Goal: Book appointment/travel/reservation

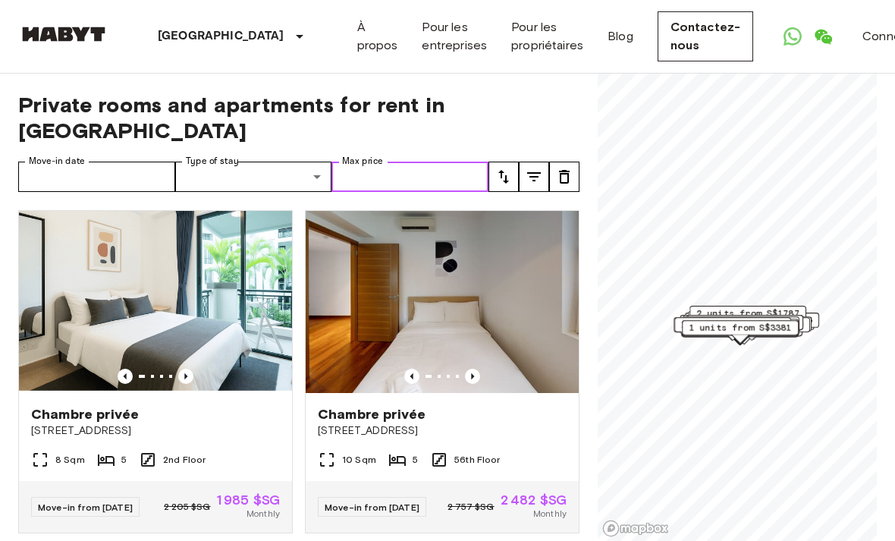
click at [460, 172] on input "Max price" at bounding box center [409, 176] width 157 height 30
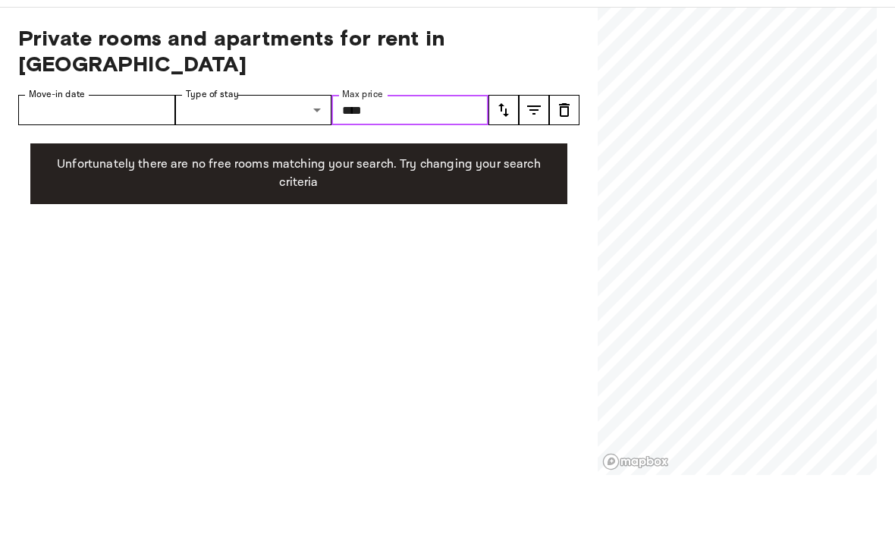
type input "****"
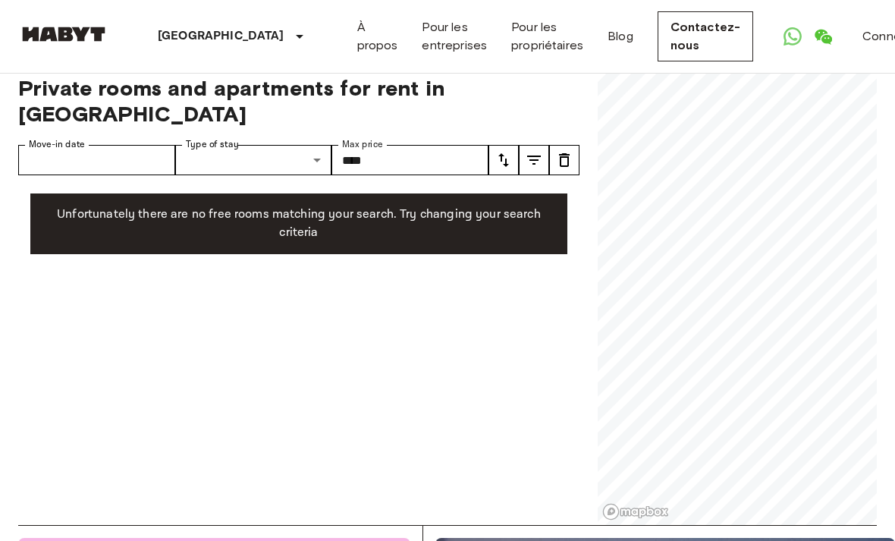
scroll to position [16, 0]
click at [557, 158] on icon "tune" at bounding box center [564, 161] width 18 height 18
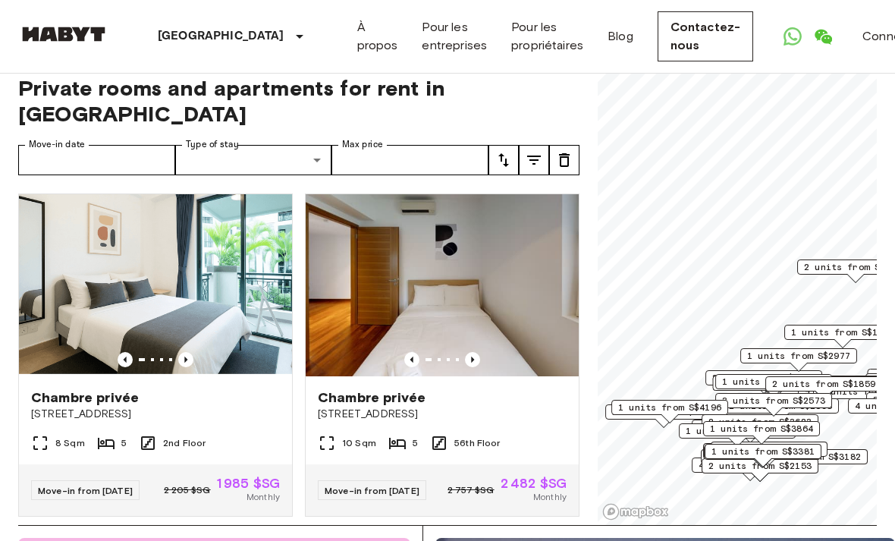
scroll to position [17, 0]
click at [501, 157] on icon "tune" at bounding box center [503, 160] width 11 height 14
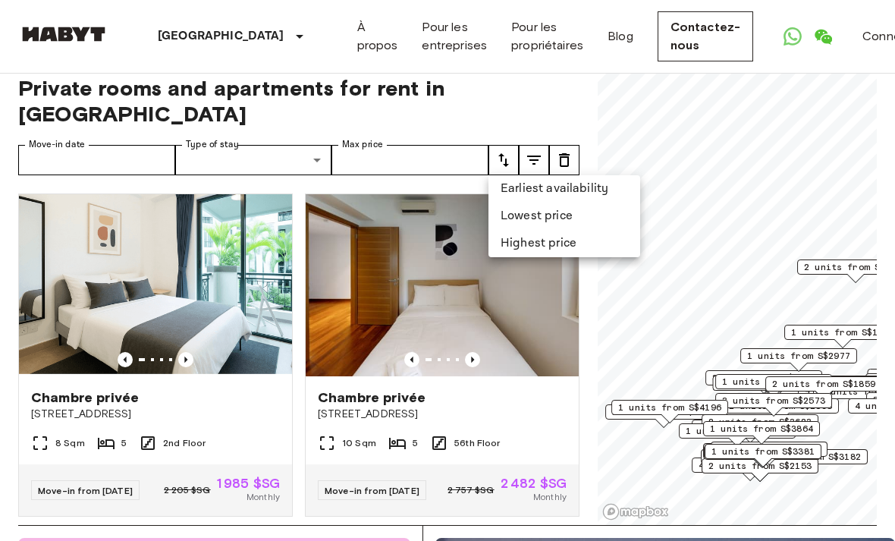
click at [563, 213] on li "Lowest price" at bounding box center [564, 215] width 152 height 27
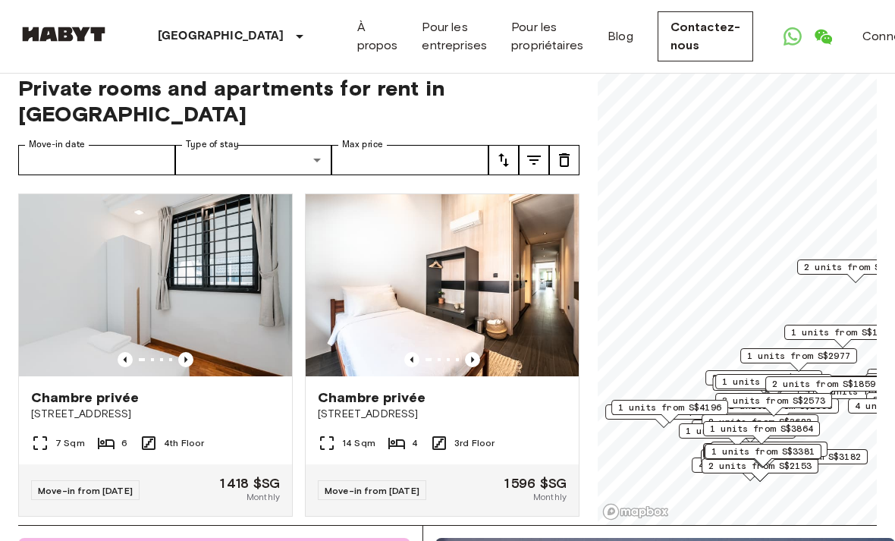
click at [186, 359] on icon "Previous image" at bounding box center [185, 359] width 3 height 6
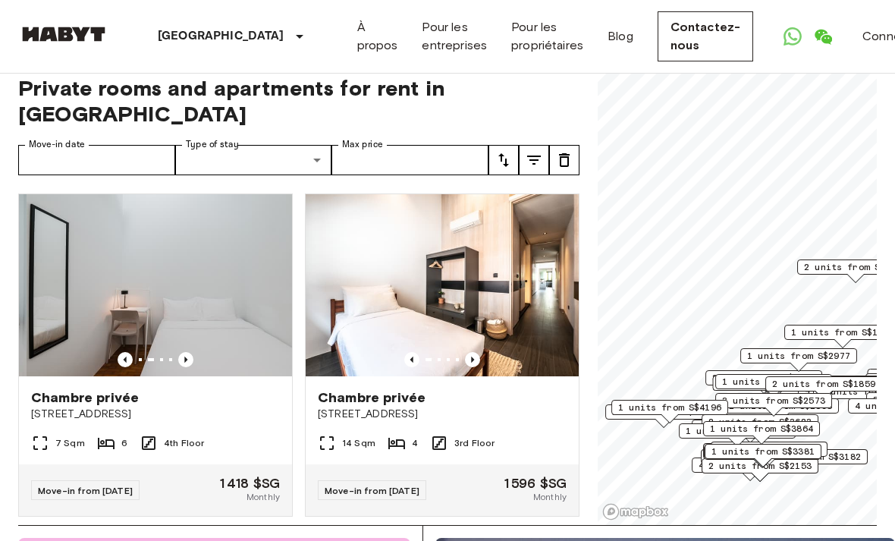
click at [190, 358] on icon "Previous image" at bounding box center [185, 359] width 15 height 15
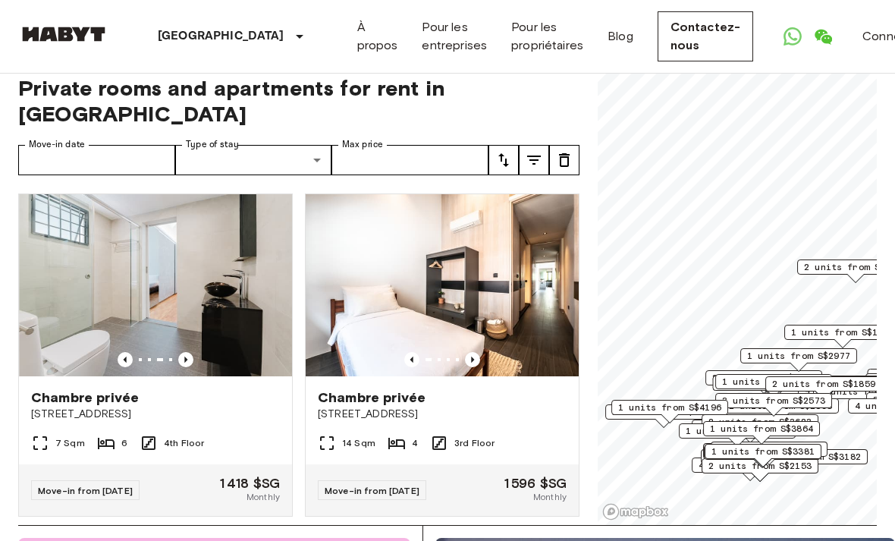
click at [191, 349] on img at bounding box center [155, 285] width 273 height 182
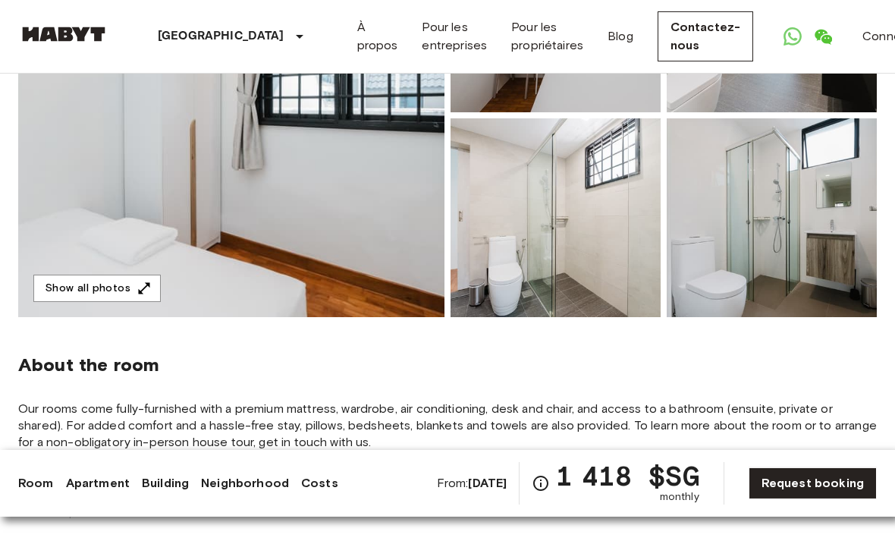
scroll to position [286, 0]
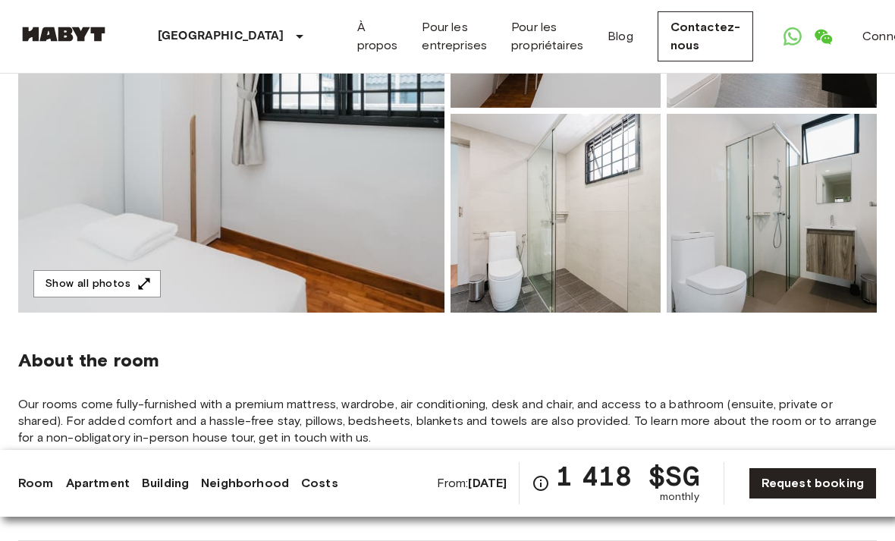
click at [143, 295] on button "Show all photos" at bounding box center [96, 284] width 127 height 28
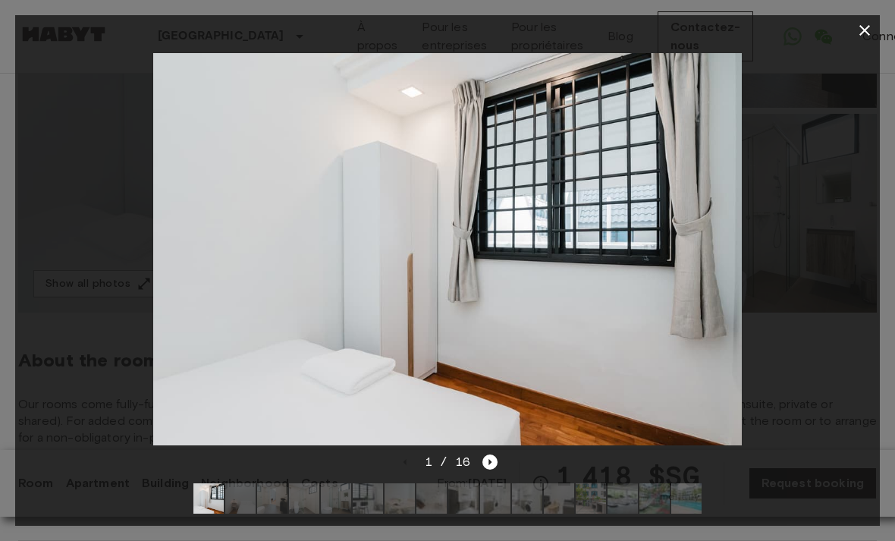
click at [487, 462] on icon "Next image" at bounding box center [489, 461] width 15 height 15
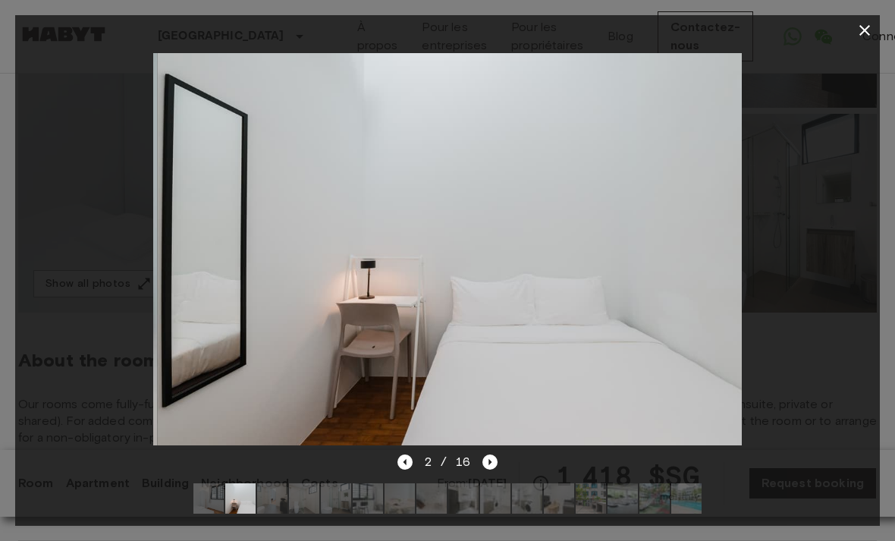
click at [491, 455] on icon "Next image" at bounding box center [489, 461] width 15 height 15
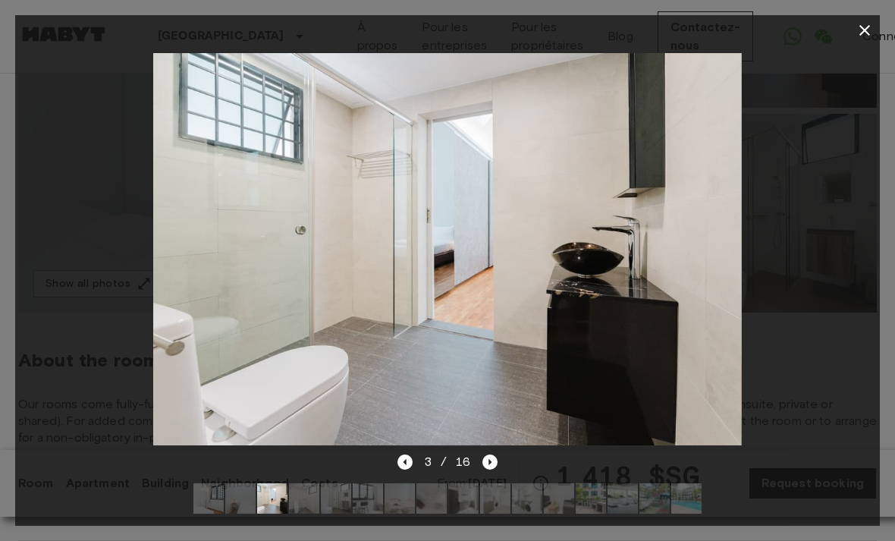
click at [494, 455] on icon "Next image" at bounding box center [489, 461] width 15 height 15
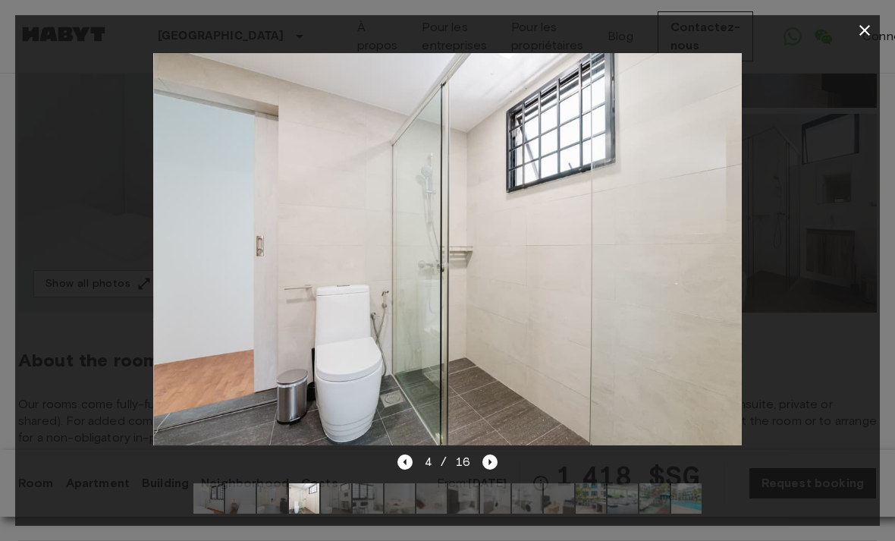
click at [491, 455] on icon "Next image" at bounding box center [489, 461] width 15 height 15
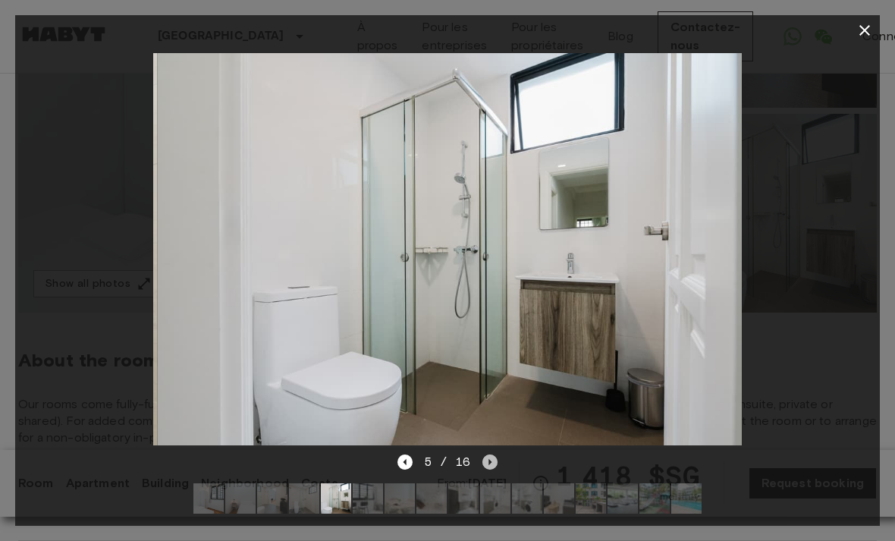
click at [492, 456] on icon "Next image" at bounding box center [489, 461] width 15 height 15
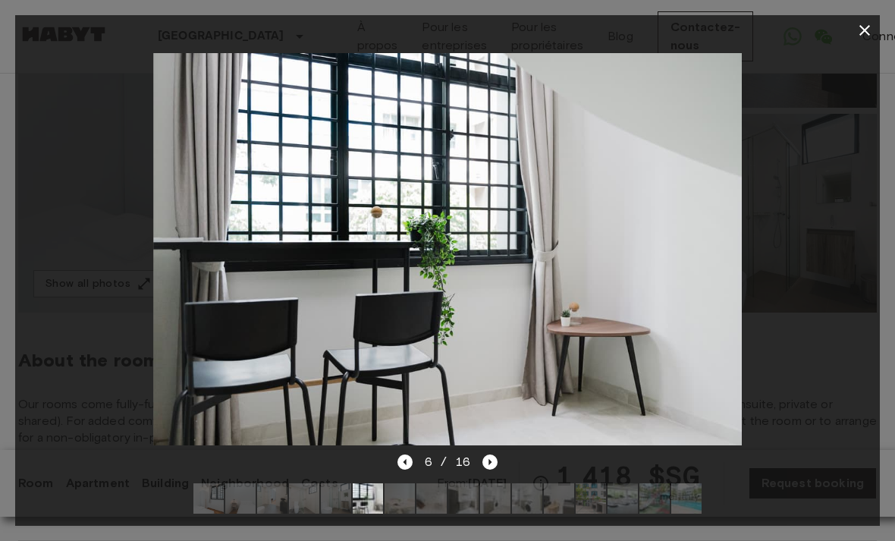
click at [494, 459] on icon "Next image" at bounding box center [489, 461] width 15 height 15
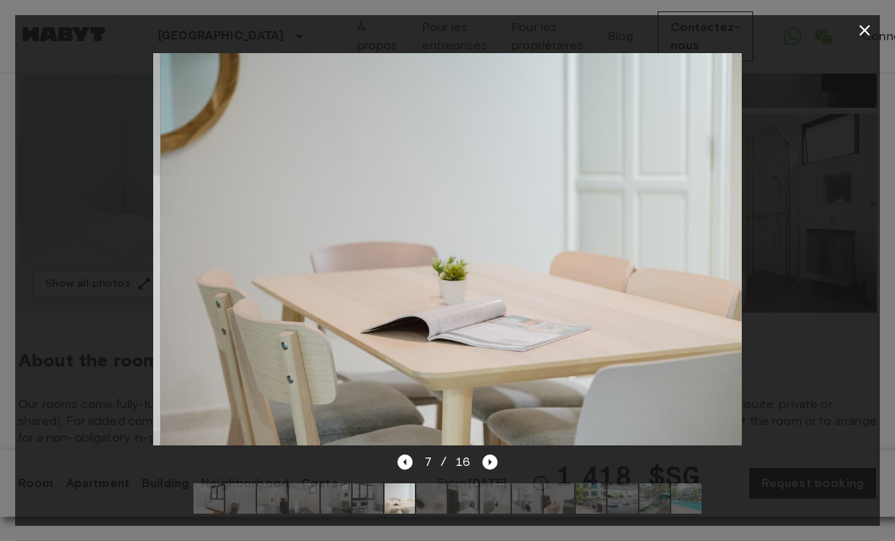
click at [497, 456] on icon "Next image" at bounding box center [489, 461] width 15 height 15
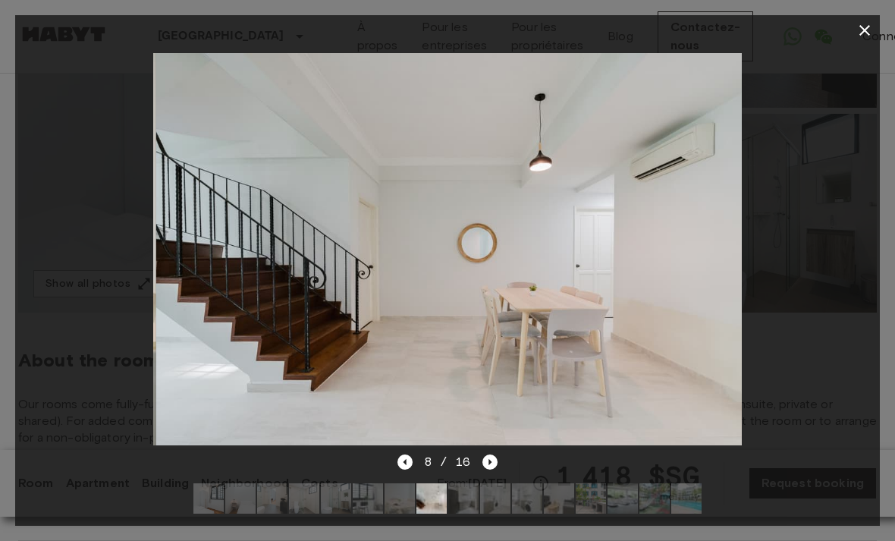
click at [491, 459] on icon "Next image" at bounding box center [489, 461] width 15 height 15
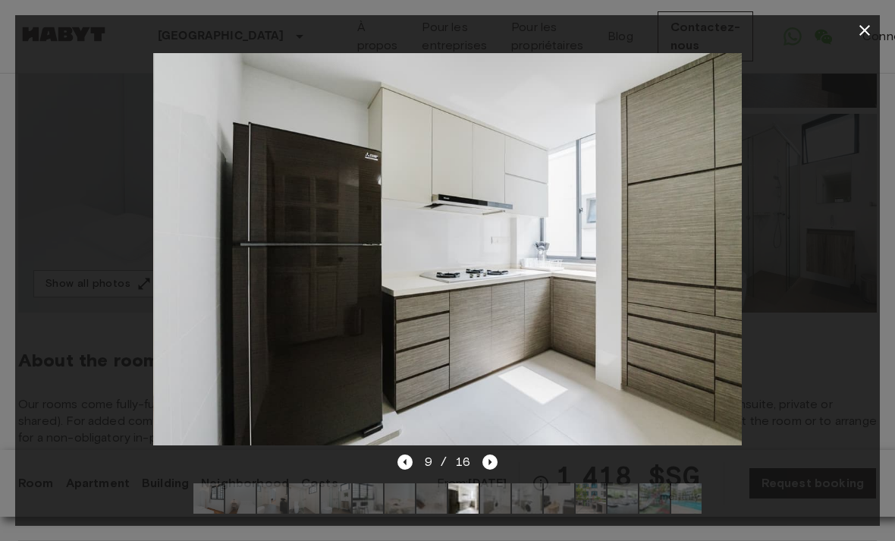
click at [491, 460] on icon "Next image" at bounding box center [489, 461] width 15 height 15
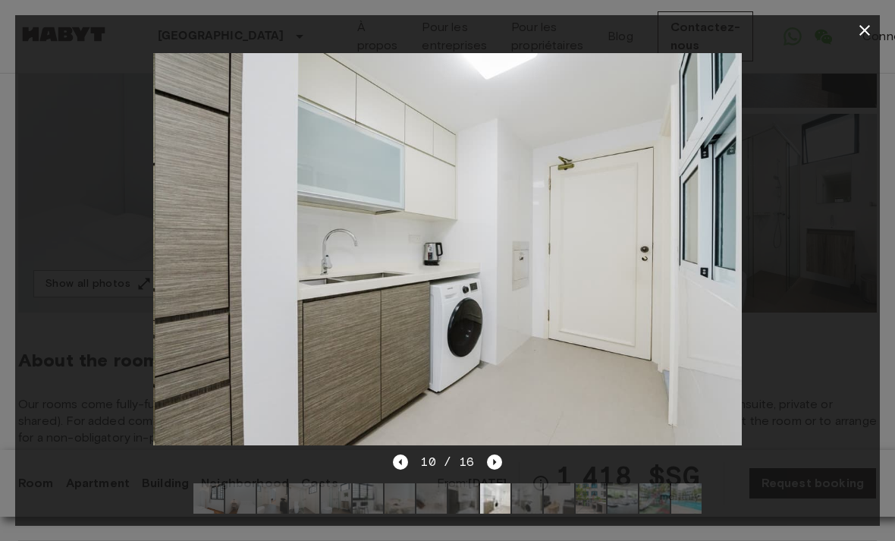
click at [494, 456] on icon "Next image" at bounding box center [494, 461] width 15 height 15
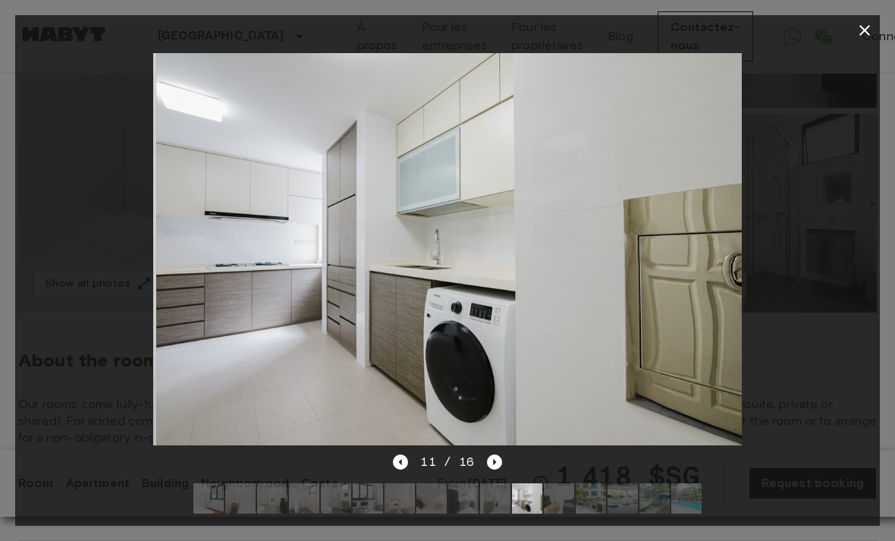
click at [493, 459] on icon "Next image" at bounding box center [494, 461] width 15 height 15
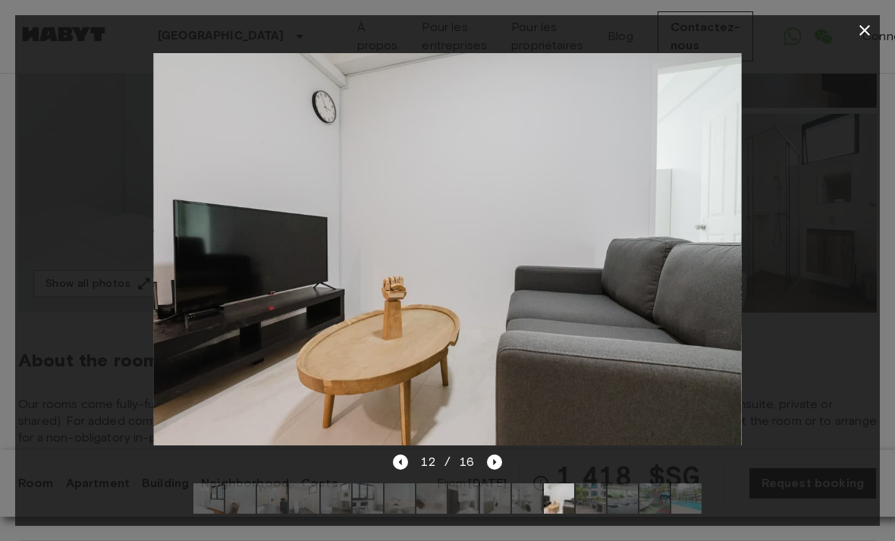
click at [493, 459] on icon "Next image" at bounding box center [494, 461] width 15 height 15
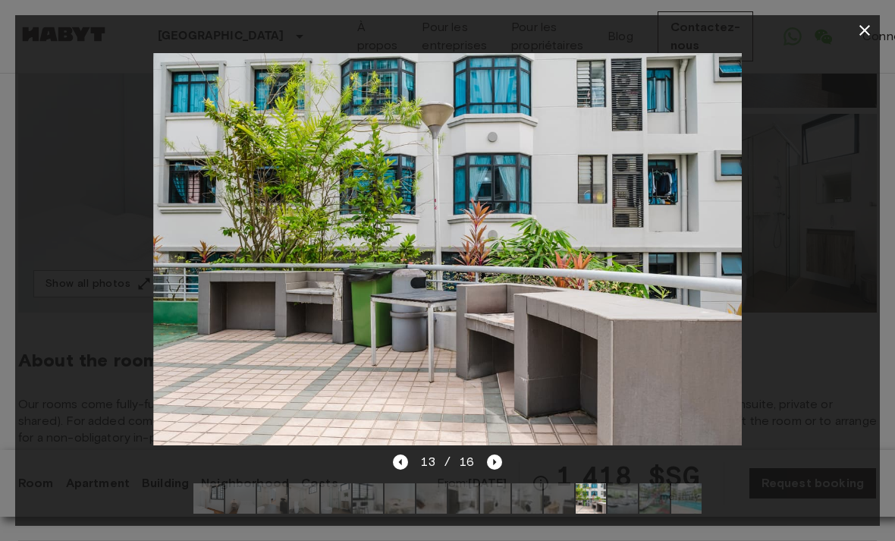
click at [495, 457] on icon "Next image" at bounding box center [494, 461] width 15 height 15
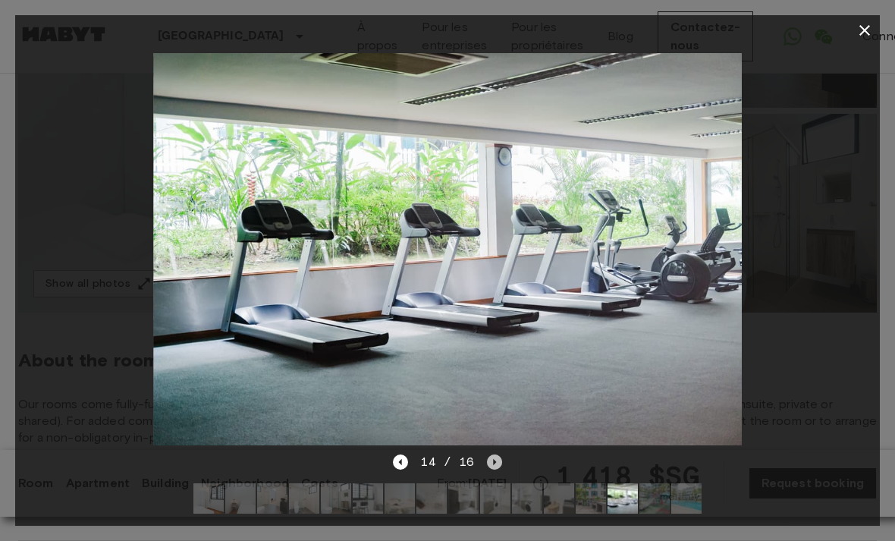
click at [493, 460] on icon "Next image" at bounding box center [494, 462] width 3 height 6
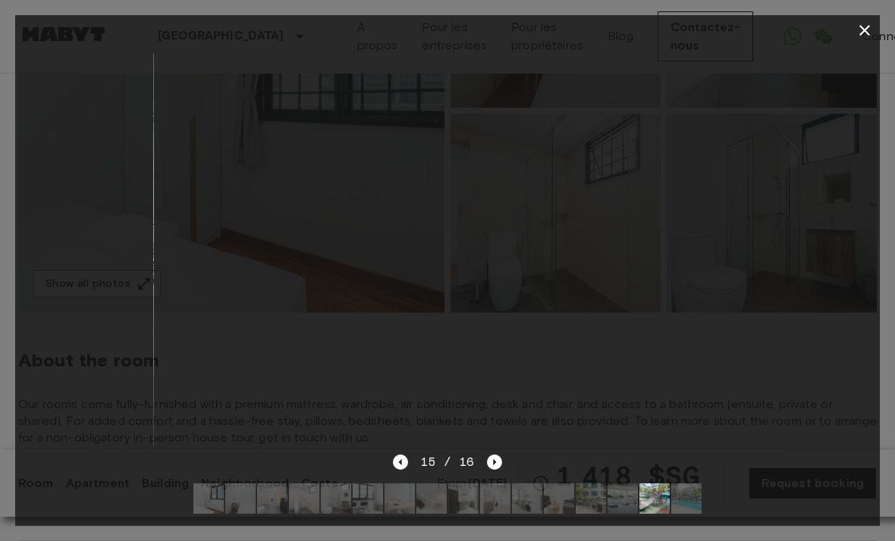
click at [883, 31] on div at bounding box center [447, 270] width 895 height 541
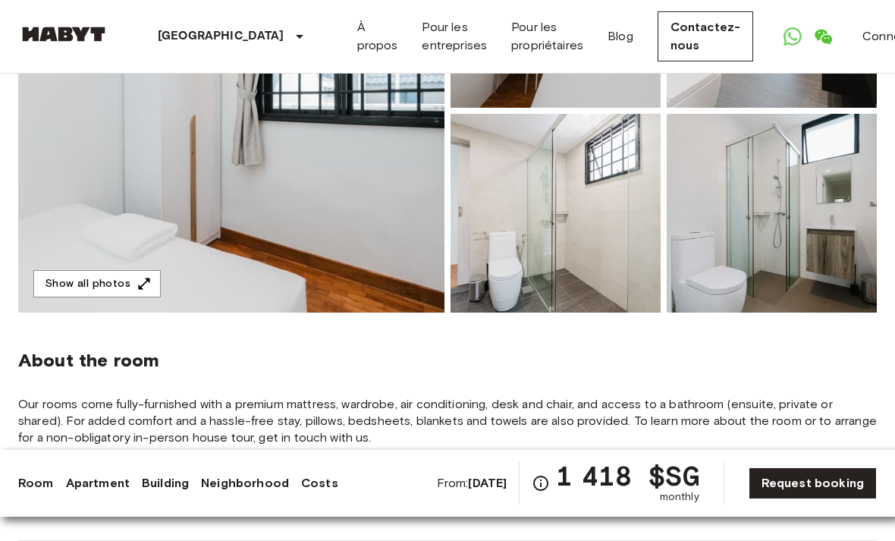
click at [808, 493] on link "Request booking" at bounding box center [812, 483] width 128 height 32
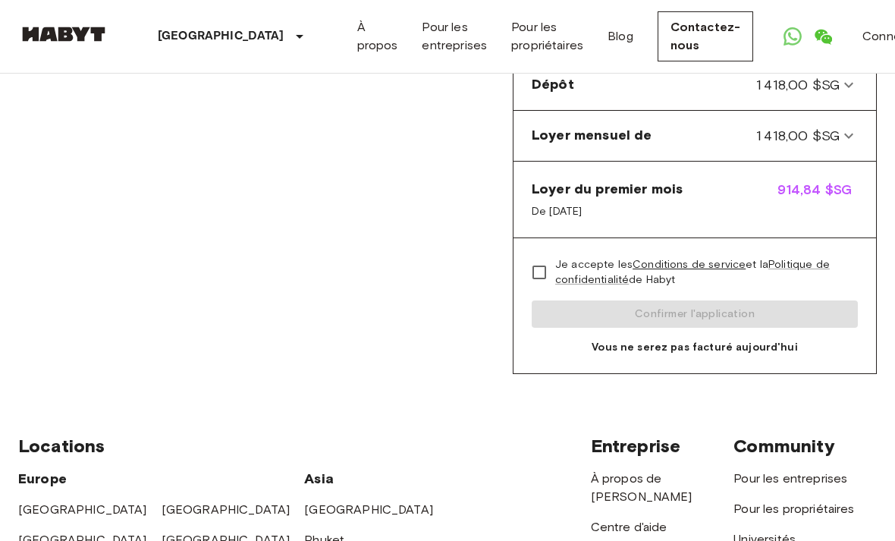
scroll to position [312, 0]
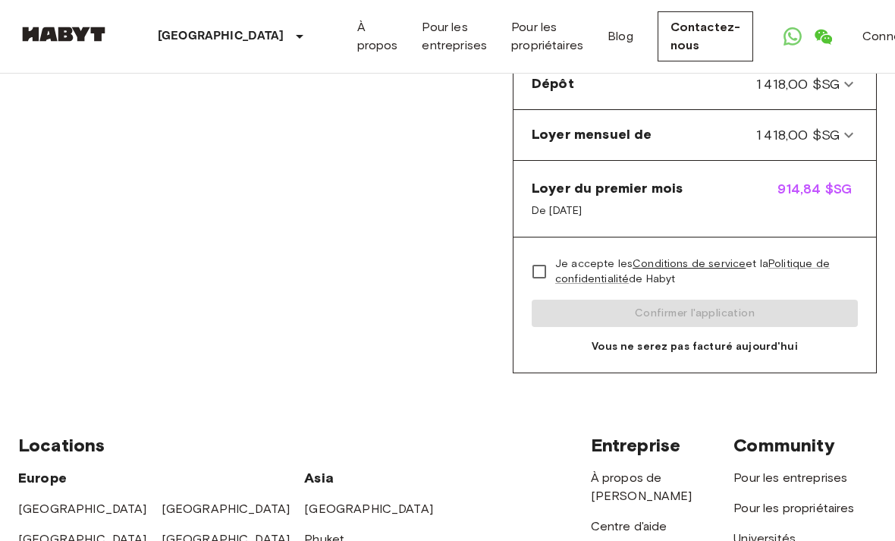
click at [851, 136] on icon at bounding box center [848, 136] width 18 height 18
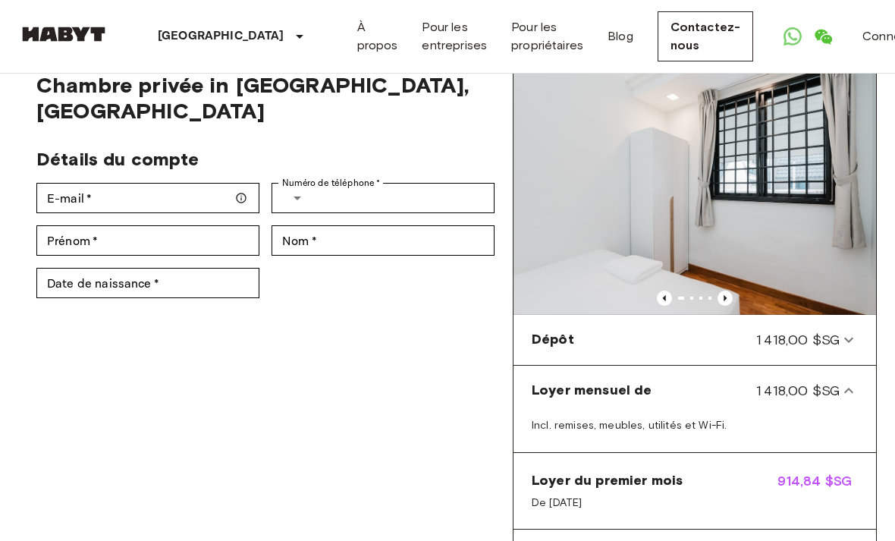
scroll to position [0, 0]
